Goal: Information Seeking & Learning: Find specific fact

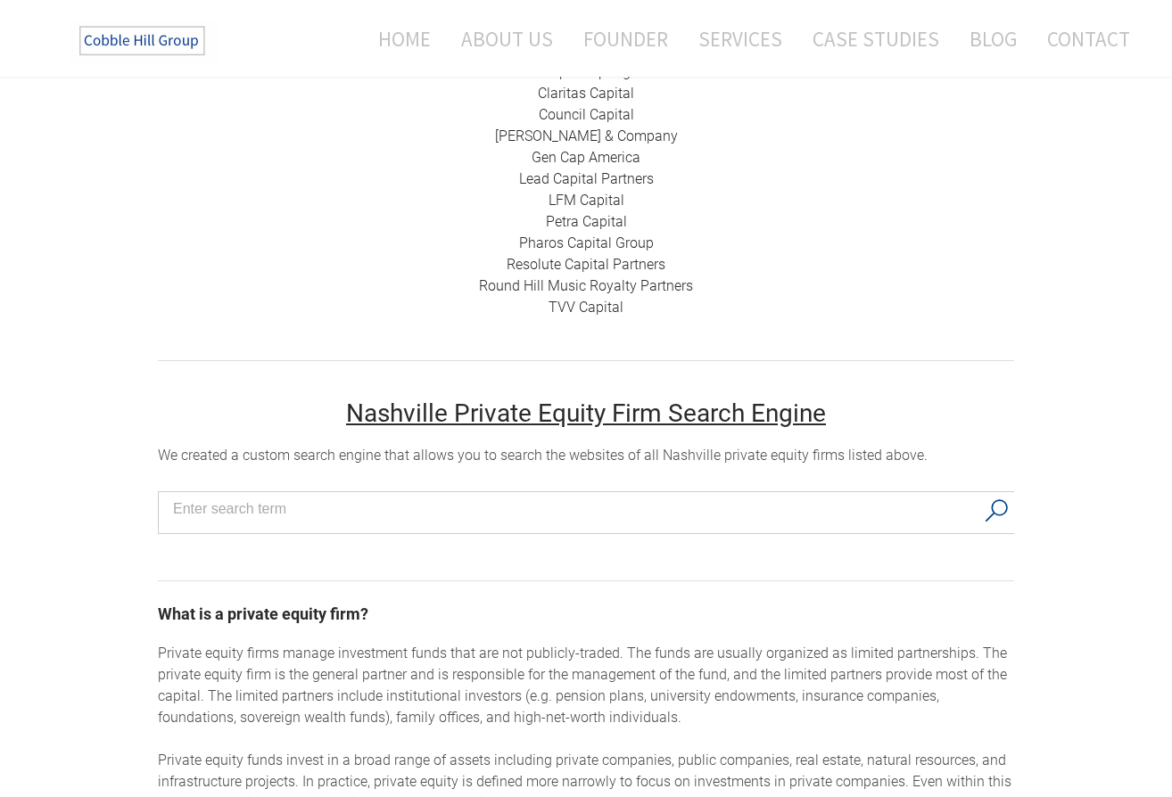
scroll to position [134, 0]
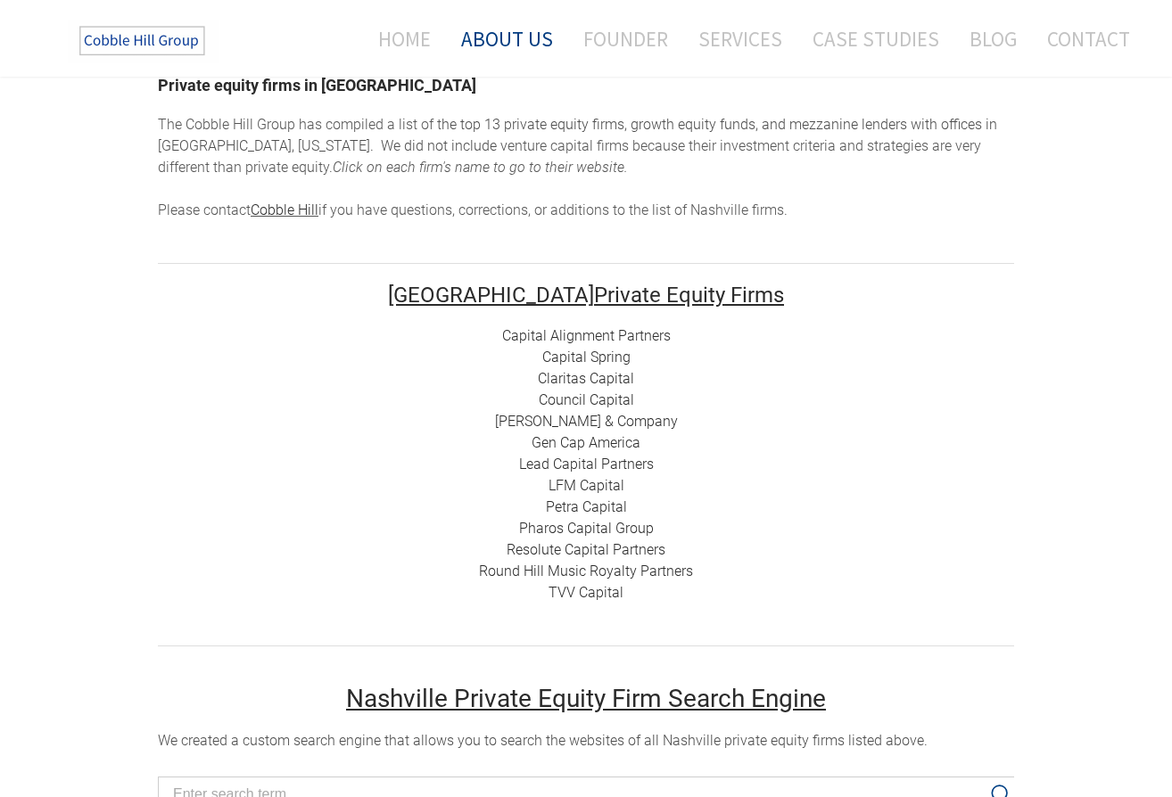
click at [507, 35] on link "About Us" at bounding box center [507, 38] width 119 height 47
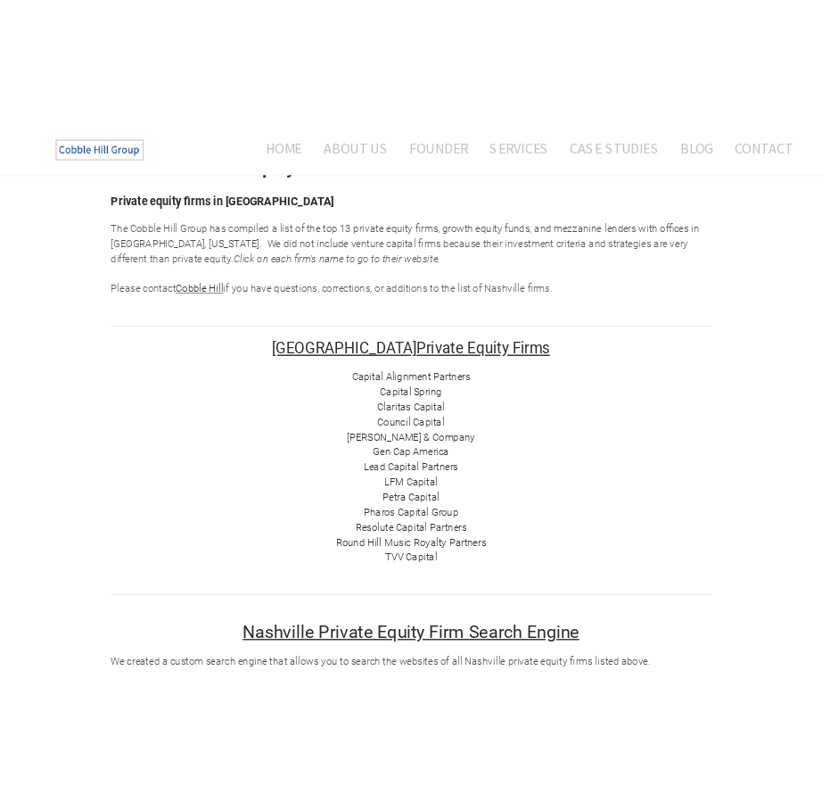
scroll to position [0, 0]
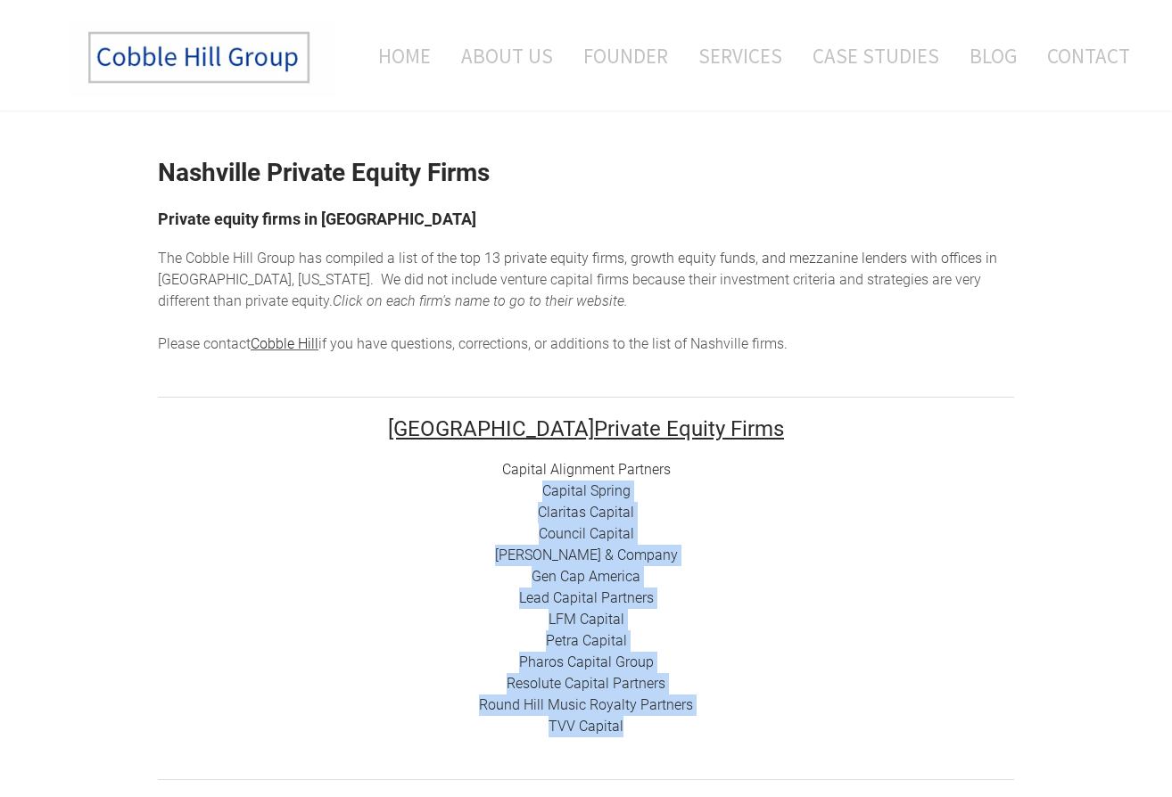
drag, startPoint x: 628, startPoint y: 733, endPoint x: 517, endPoint y: 496, distance: 261.7
click at [517, 496] on div "Capital Alignment Partners Capital Spring Claritas Capital Council Capital Cres…" at bounding box center [586, 598] width 856 height 278
copy div "Capital Spring Claritas Capital Council Capital Cressey & Company Gen Cap Ameri…"
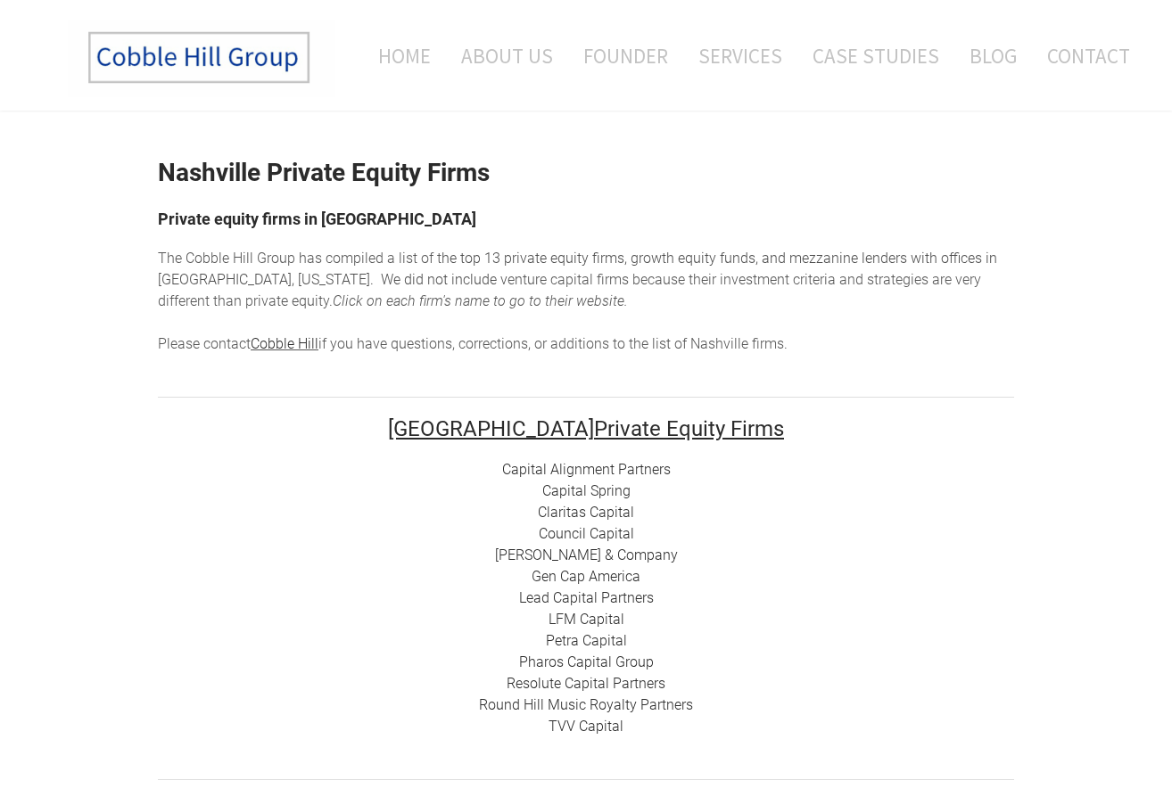
drag, startPoint x: 133, startPoint y: 268, endPoint x: 133, endPoint y: 252, distance: 15.2
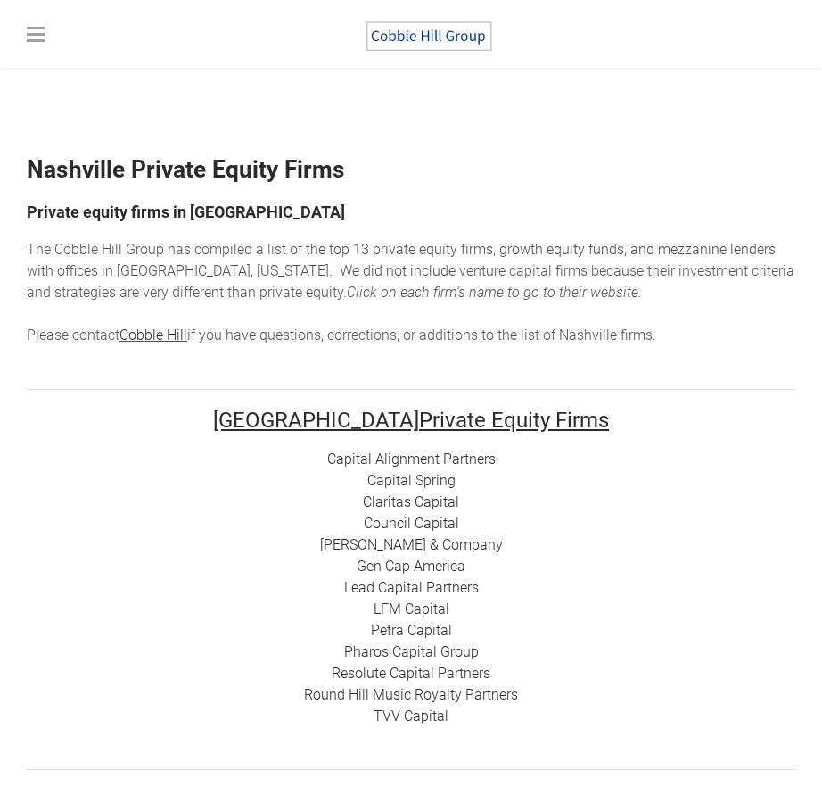
click at [273, 579] on div "Capital Alignment Partners Capital Spring Claritas Capital Council Capital Cres…" at bounding box center [411, 588] width 769 height 278
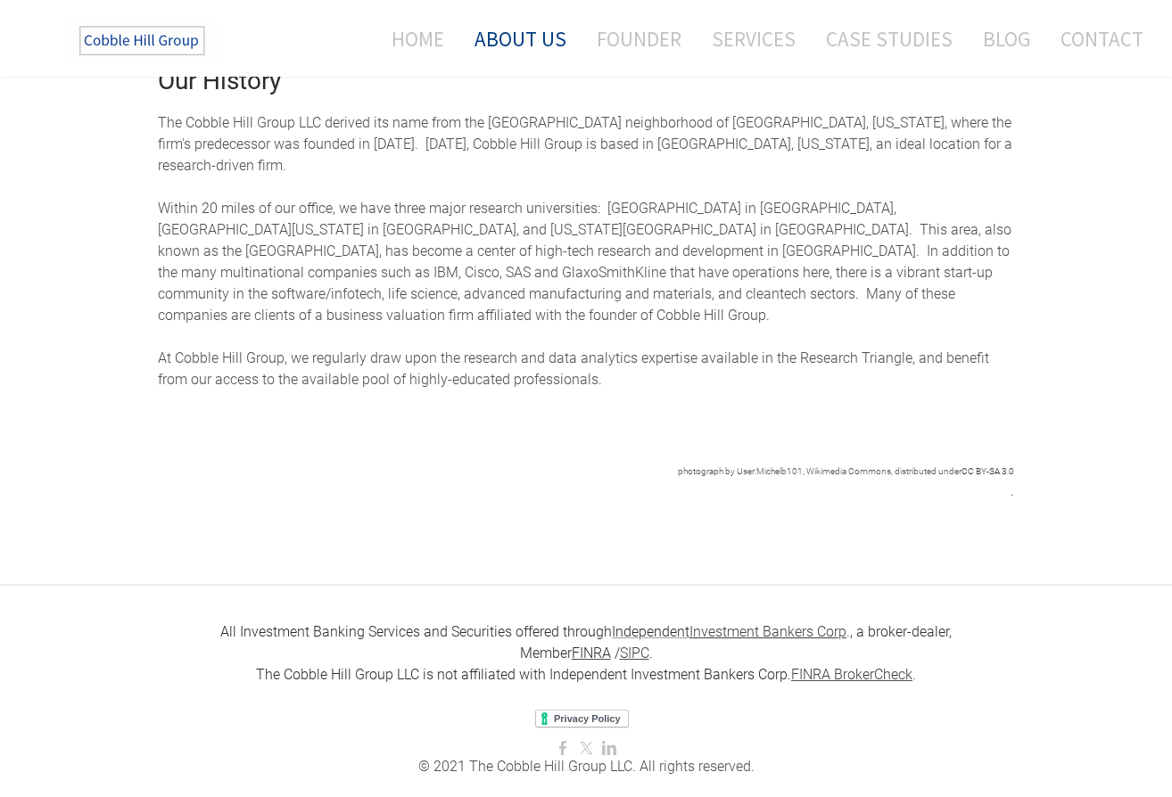
scroll to position [812, 0]
